Goal: Navigation & Orientation: Understand site structure

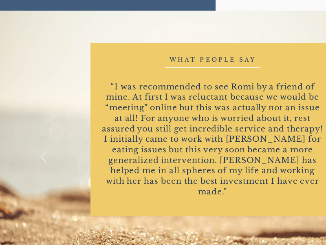
scroll to position [997, 0]
